Goal: Task Accomplishment & Management: Manage account settings

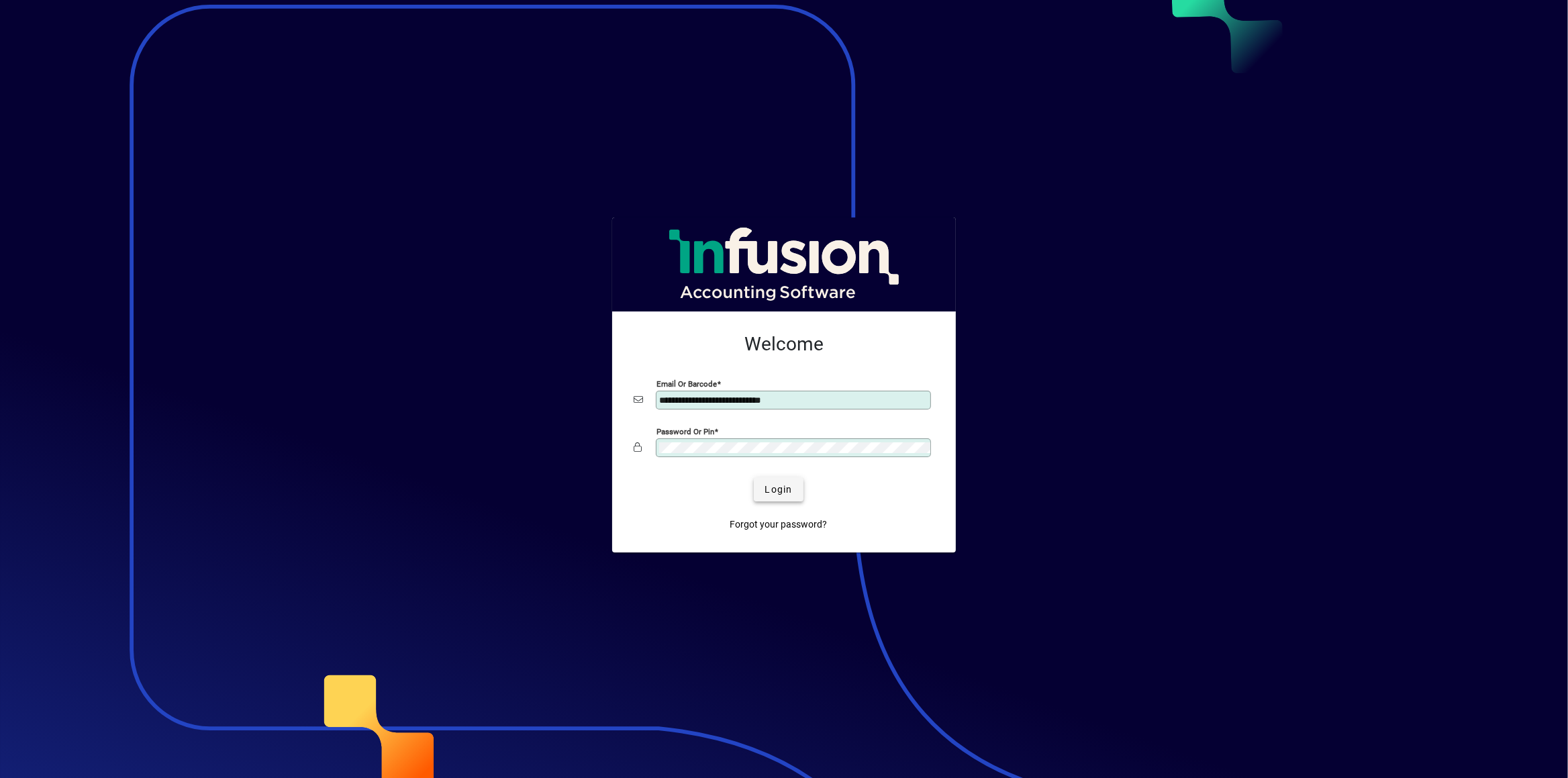
type input "**********"
click at [766, 483] on span "Login" at bounding box center [778, 489] width 27 height 14
type input "**********"
click at [778, 494] on span "Login" at bounding box center [778, 489] width 27 height 14
